Goal: Information Seeking & Learning: Find specific fact

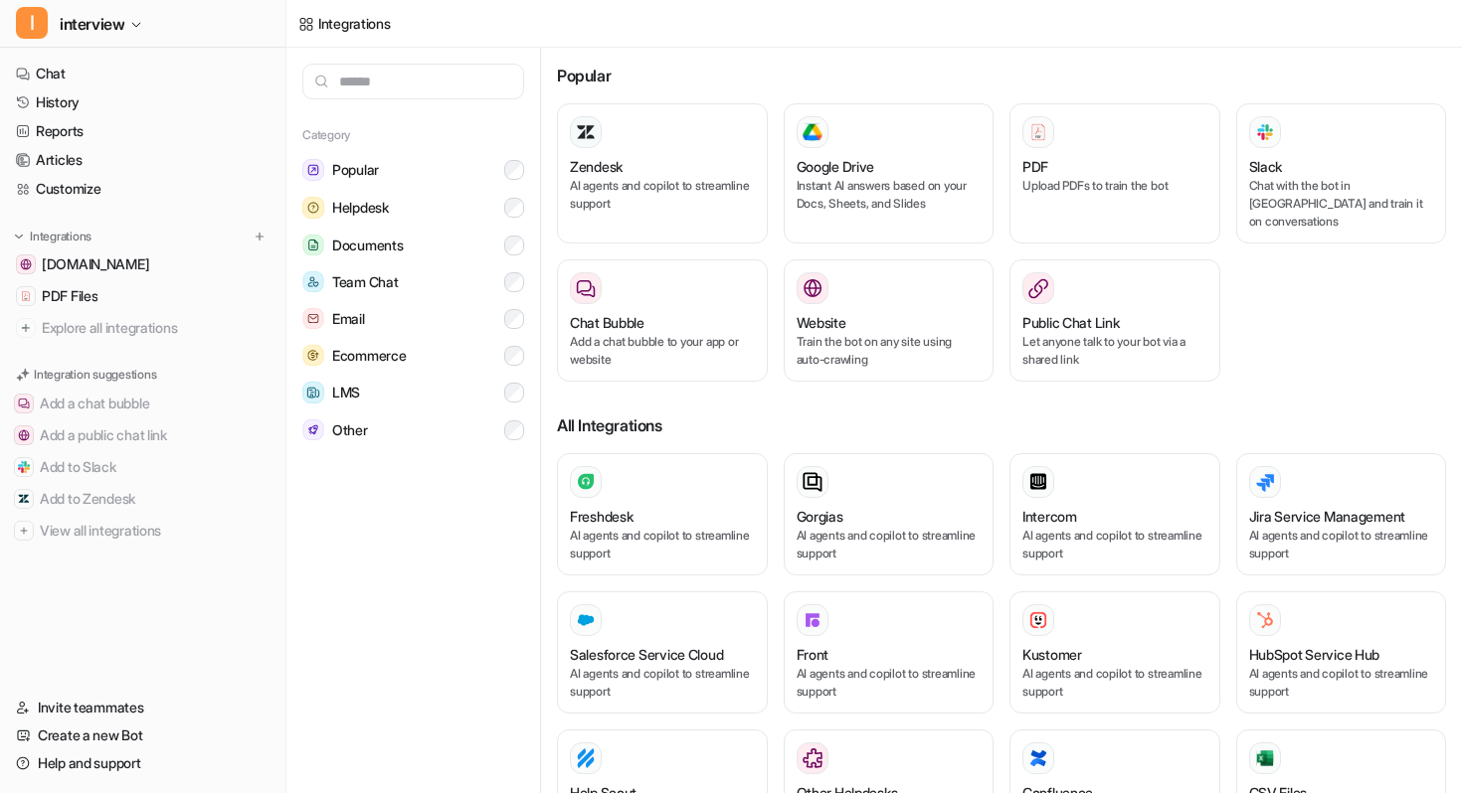
scroll to position [866, 0]
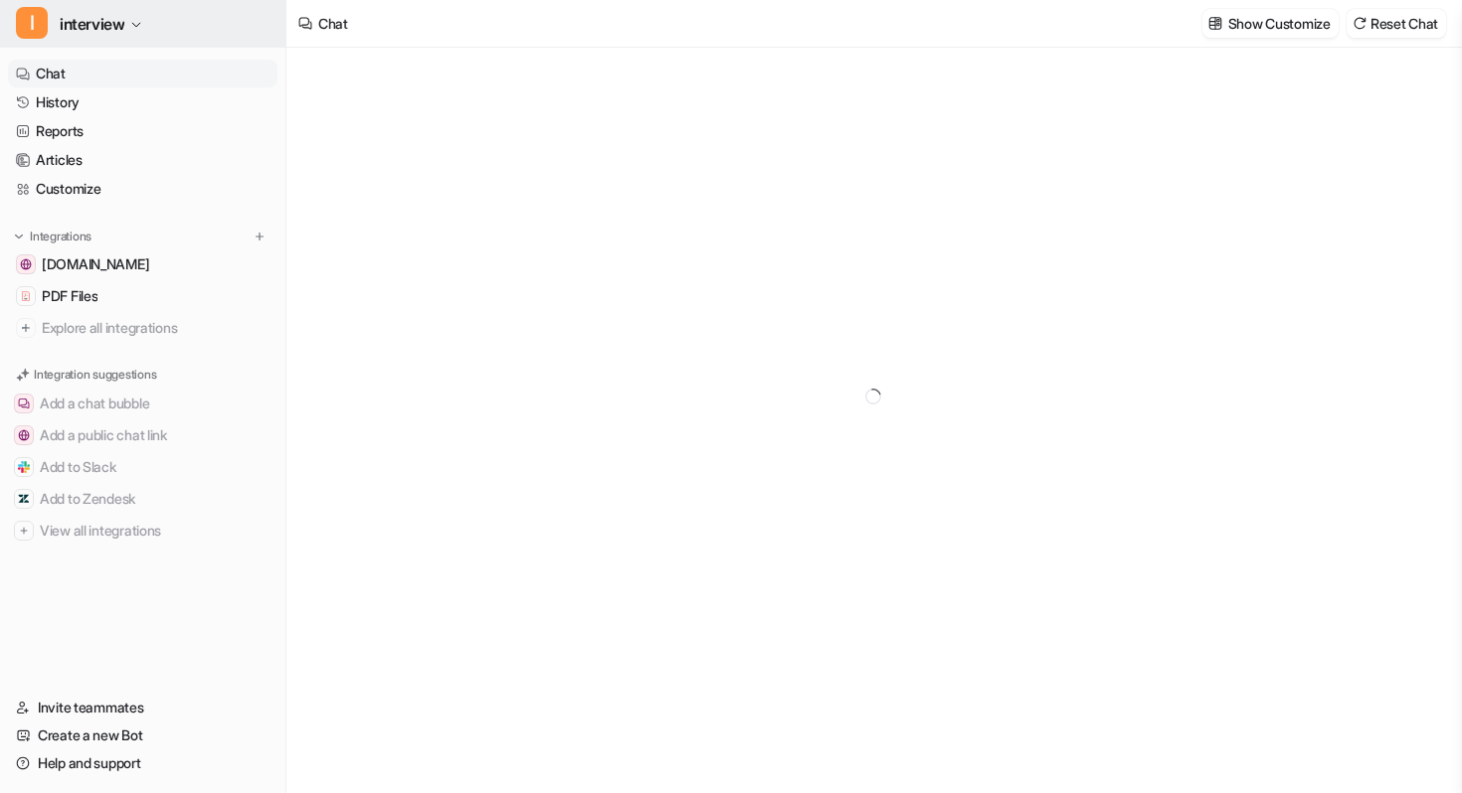
click at [138, 21] on icon "button" at bounding box center [136, 25] width 12 height 12
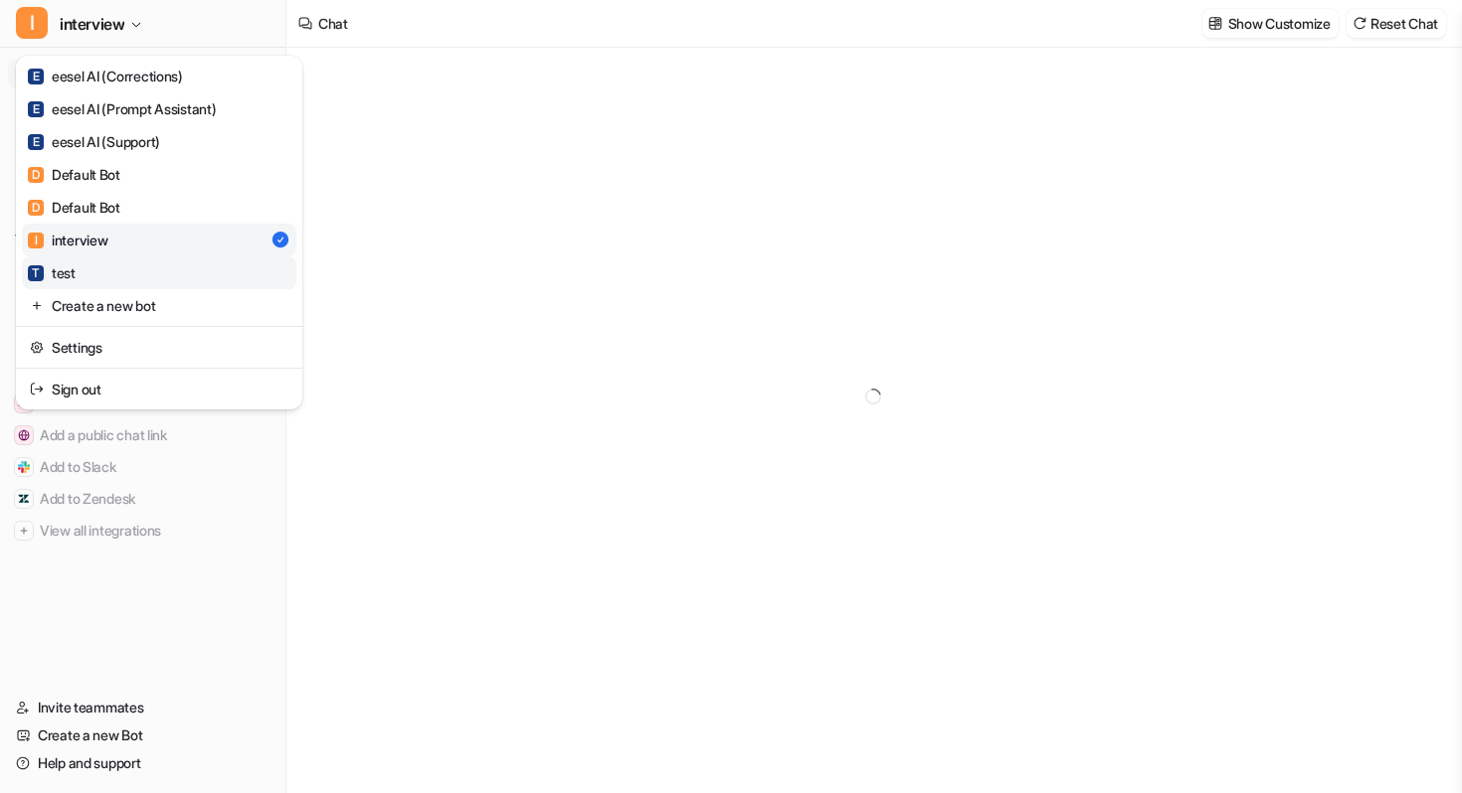
click at [116, 278] on link "T test" at bounding box center [159, 273] width 274 height 33
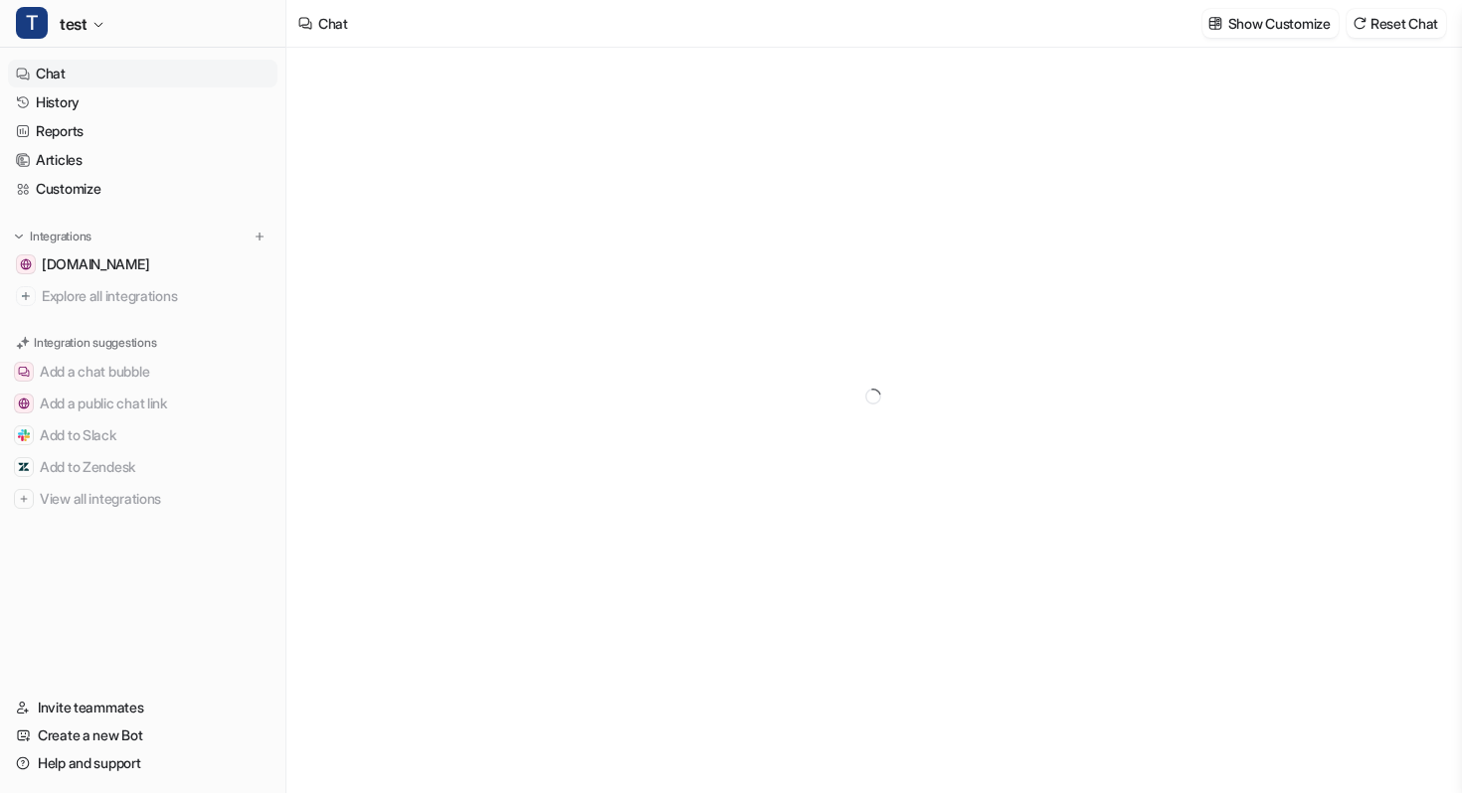
click at [761, 565] on div at bounding box center [873, 397] width 732 height 698
click at [113, 20] on button "T test" at bounding box center [142, 24] width 285 height 48
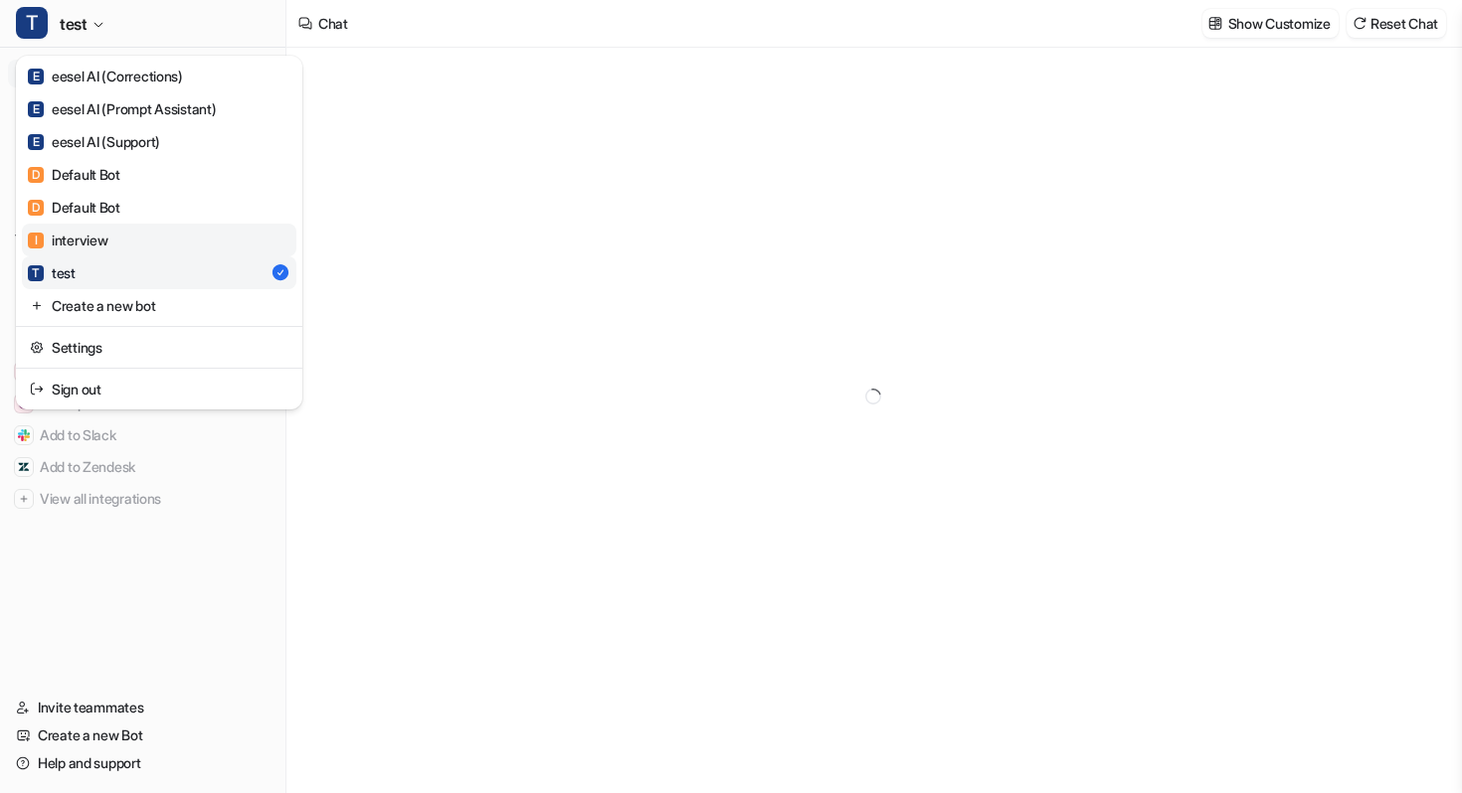
click at [104, 251] on link "I interview" at bounding box center [159, 240] width 274 height 33
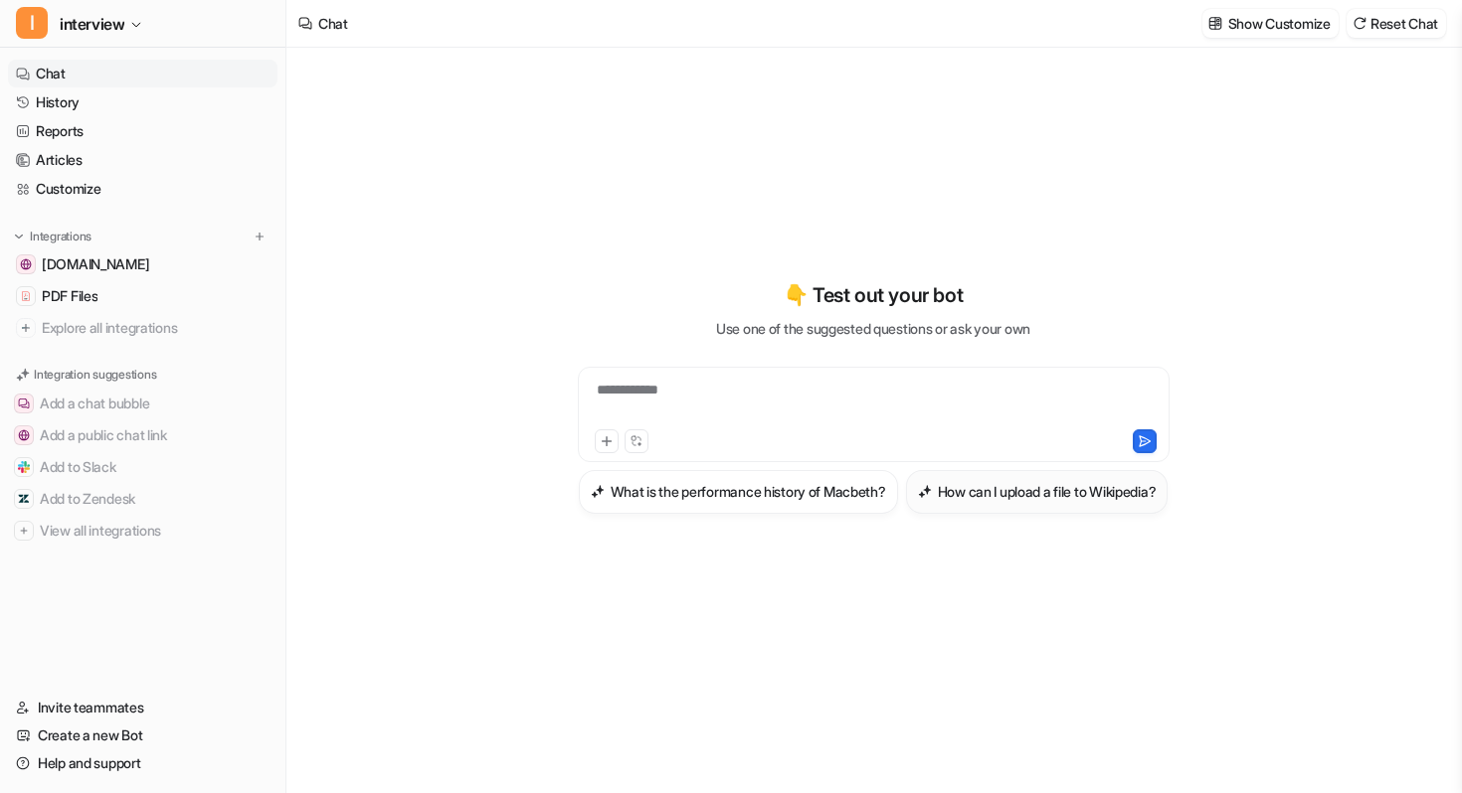
click at [906, 505] on button "How can I upload a file to Wikipedia?" at bounding box center [1037, 492] width 262 height 44
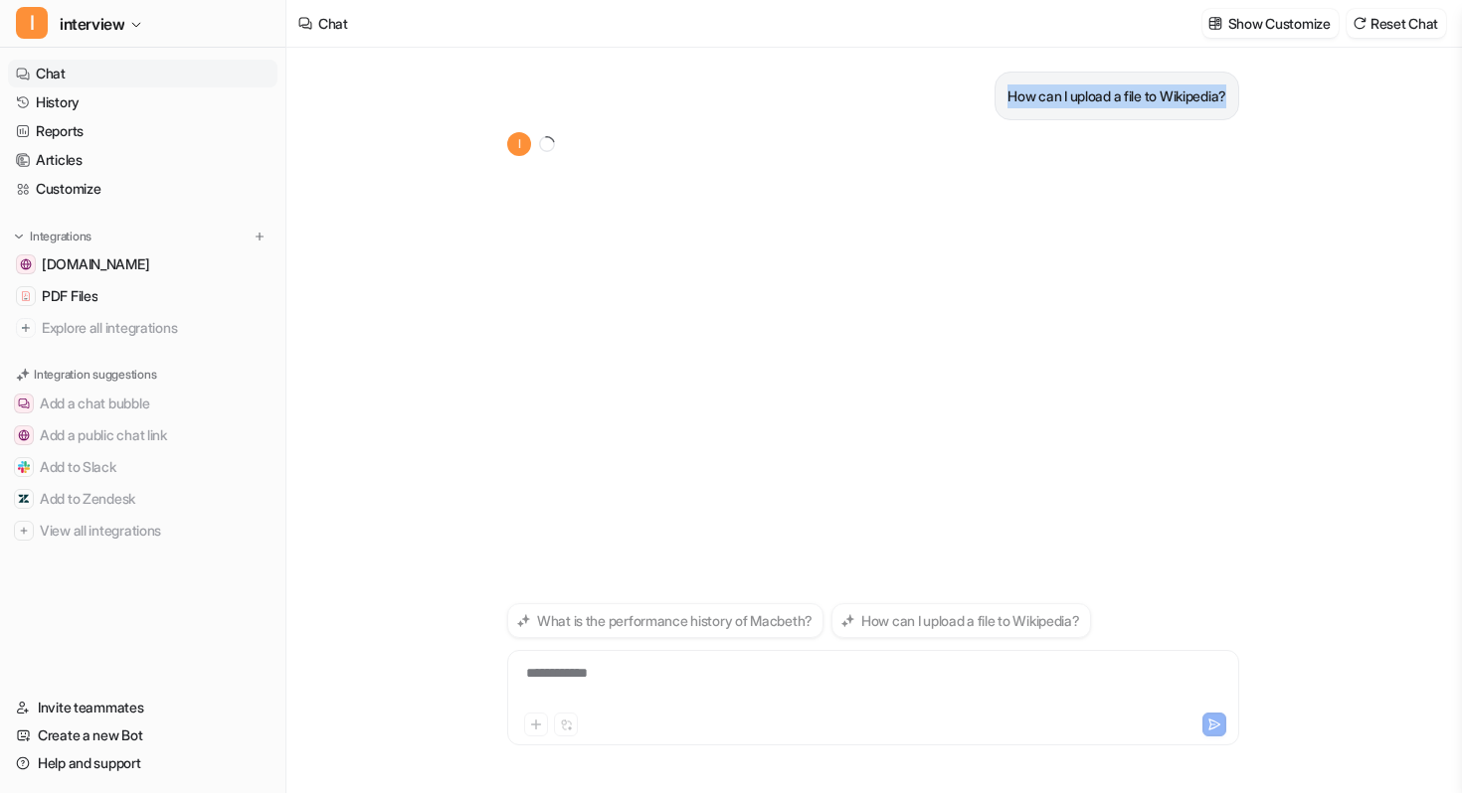
drag, startPoint x: 988, startPoint y: 97, endPoint x: 1232, endPoint y: 95, distance: 243.6
click at [1232, 95] on div "How can I upload a file to Wikipedia?" at bounding box center [1116, 96] width 245 height 49
copy p "How can I upload a file to Wikipedia?"
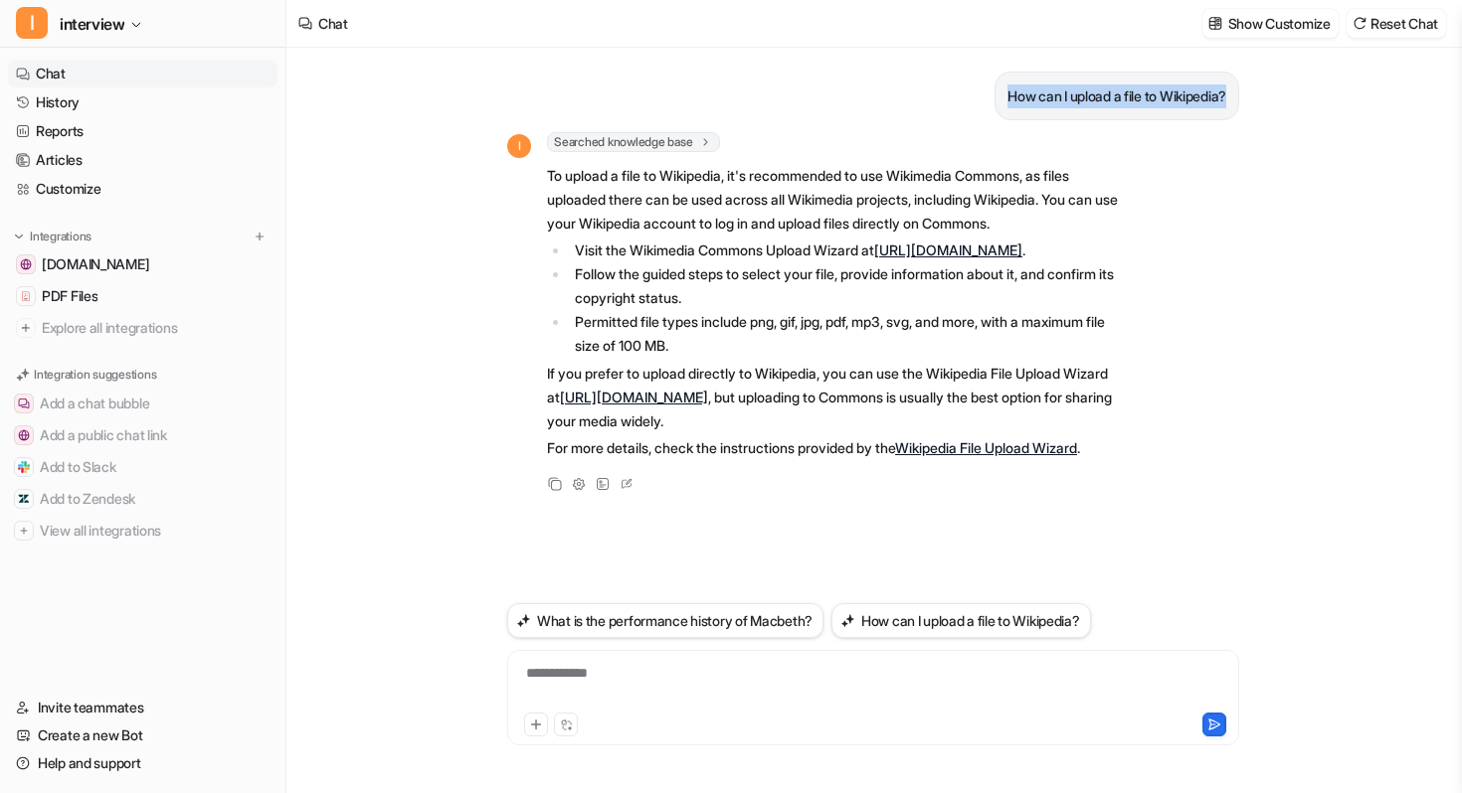
drag, startPoint x: 996, startPoint y: 102, endPoint x: 1255, endPoint y: 103, distance: 258.5
click at [1256, 104] on div "How can I upload a file to Wikipedia? I Searched knowledge base search_queries …" at bounding box center [872, 421] width 1173 height 746
copy p "How can I upload a file to Wikipedia?"
click at [719, 676] on div at bounding box center [873, 686] width 722 height 46
paste div
